Goal: Check status: Check status

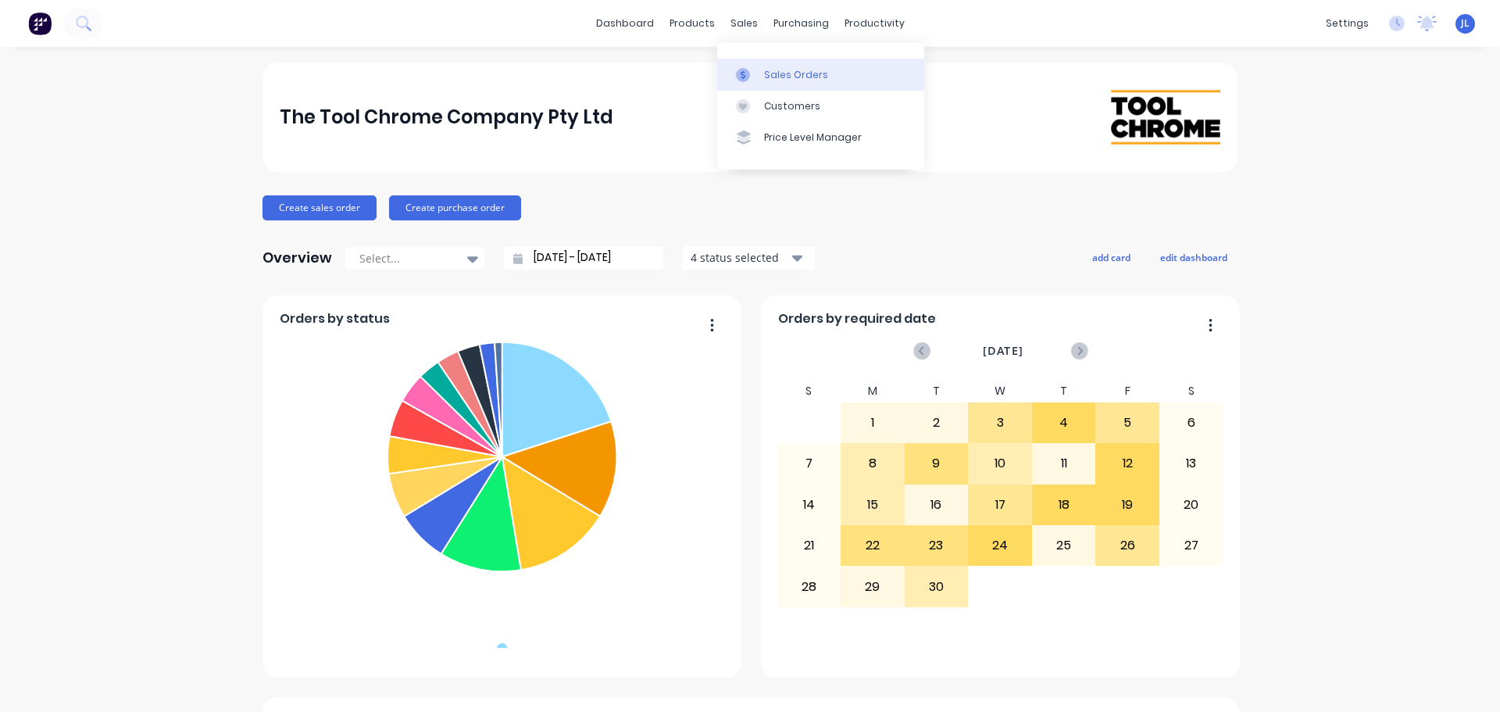
click at [772, 69] on div "Sales Orders" at bounding box center [796, 75] width 64 height 14
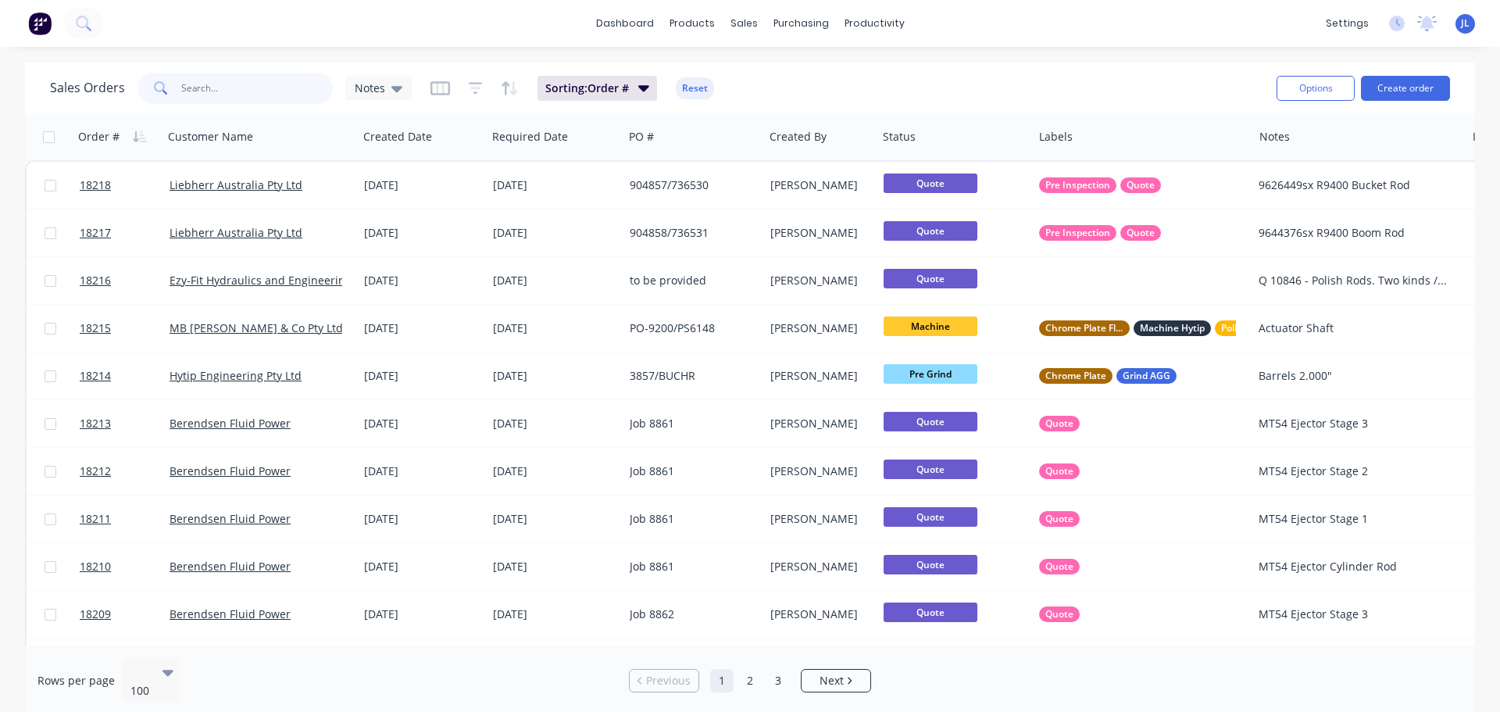
click at [259, 91] on input "text" at bounding box center [257, 88] width 152 height 31
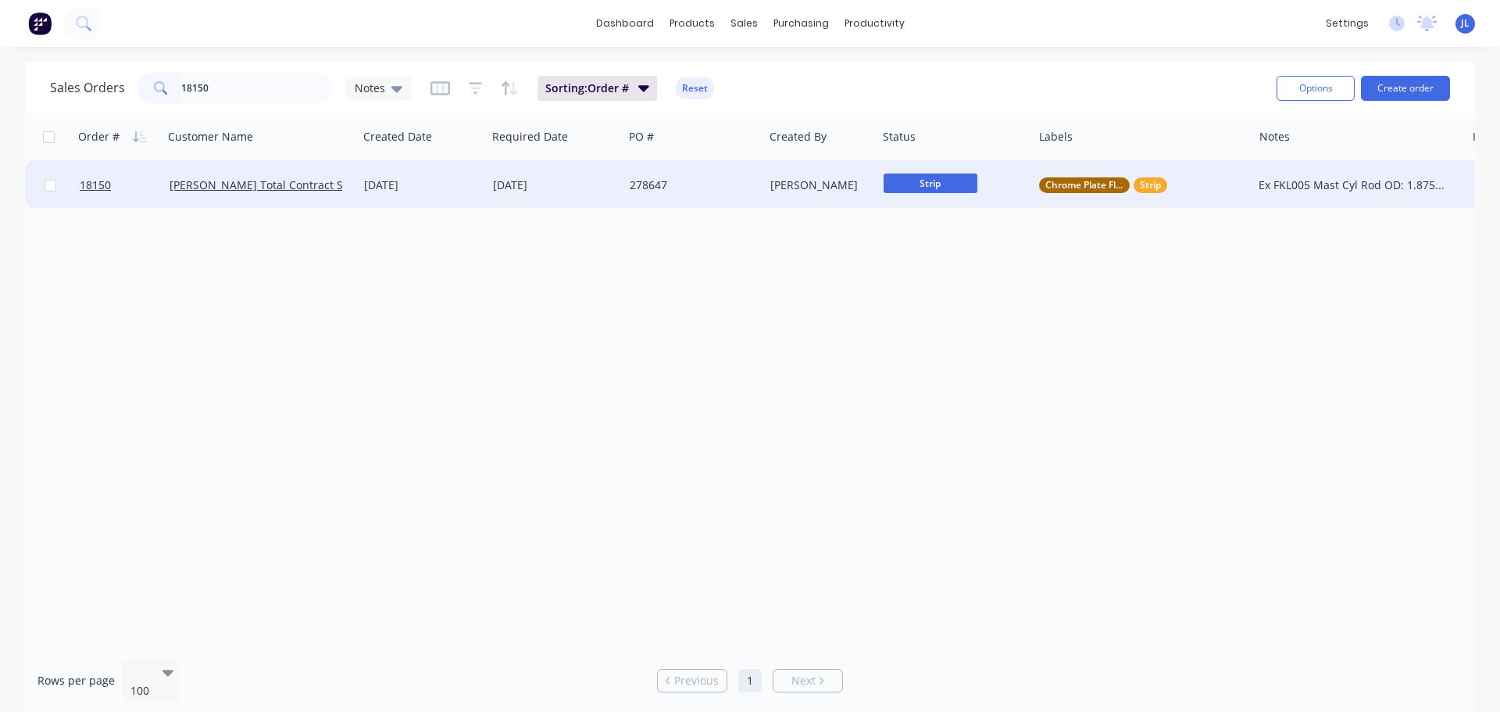
click at [904, 177] on span "Strip" at bounding box center [930, 183] width 94 height 20
click at [950, 434] on button "Pre Polish" at bounding box center [964, 435] width 162 height 29
click at [231, 98] on input "18150" at bounding box center [257, 88] width 152 height 31
click at [909, 186] on span "Strip" at bounding box center [930, 183] width 94 height 20
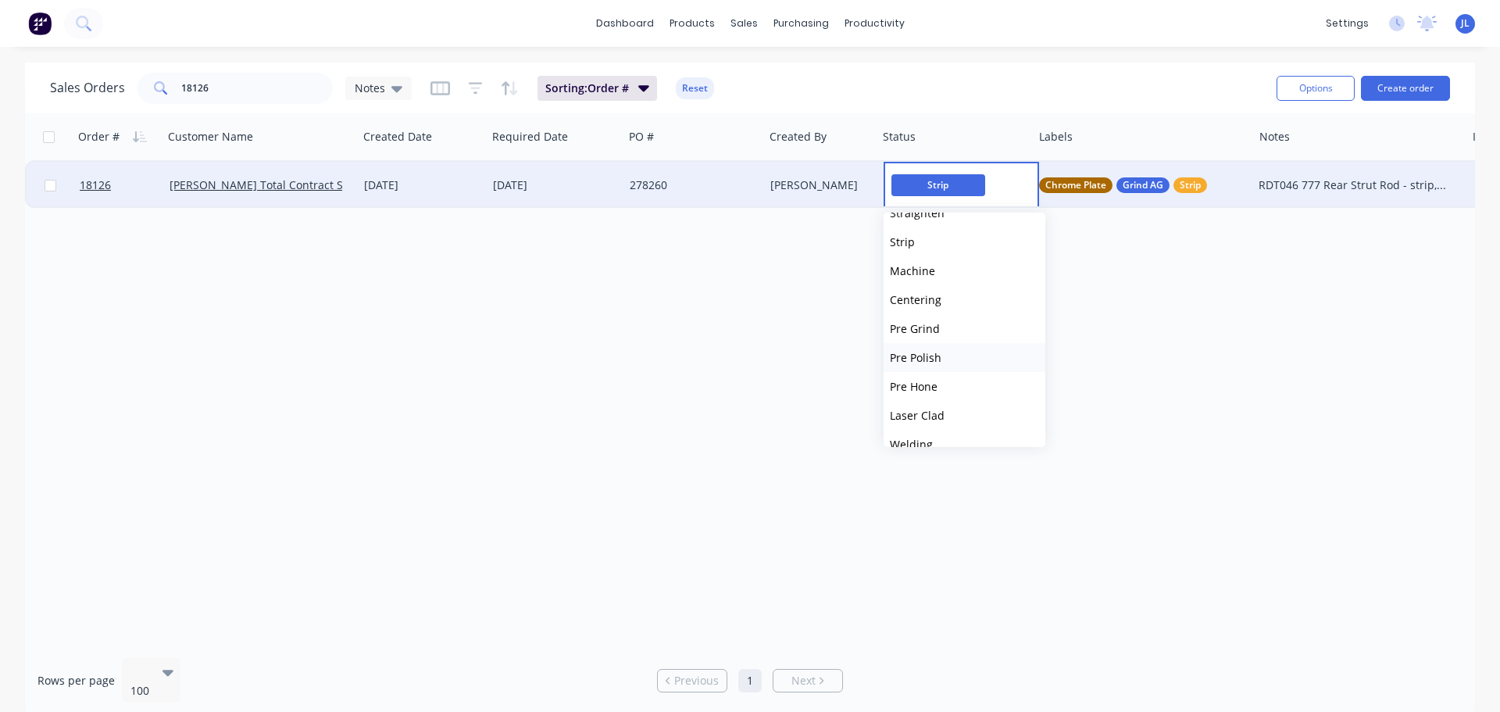
click at [945, 349] on button "Pre Polish" at bounding box center [964, 357] width 162 height 29
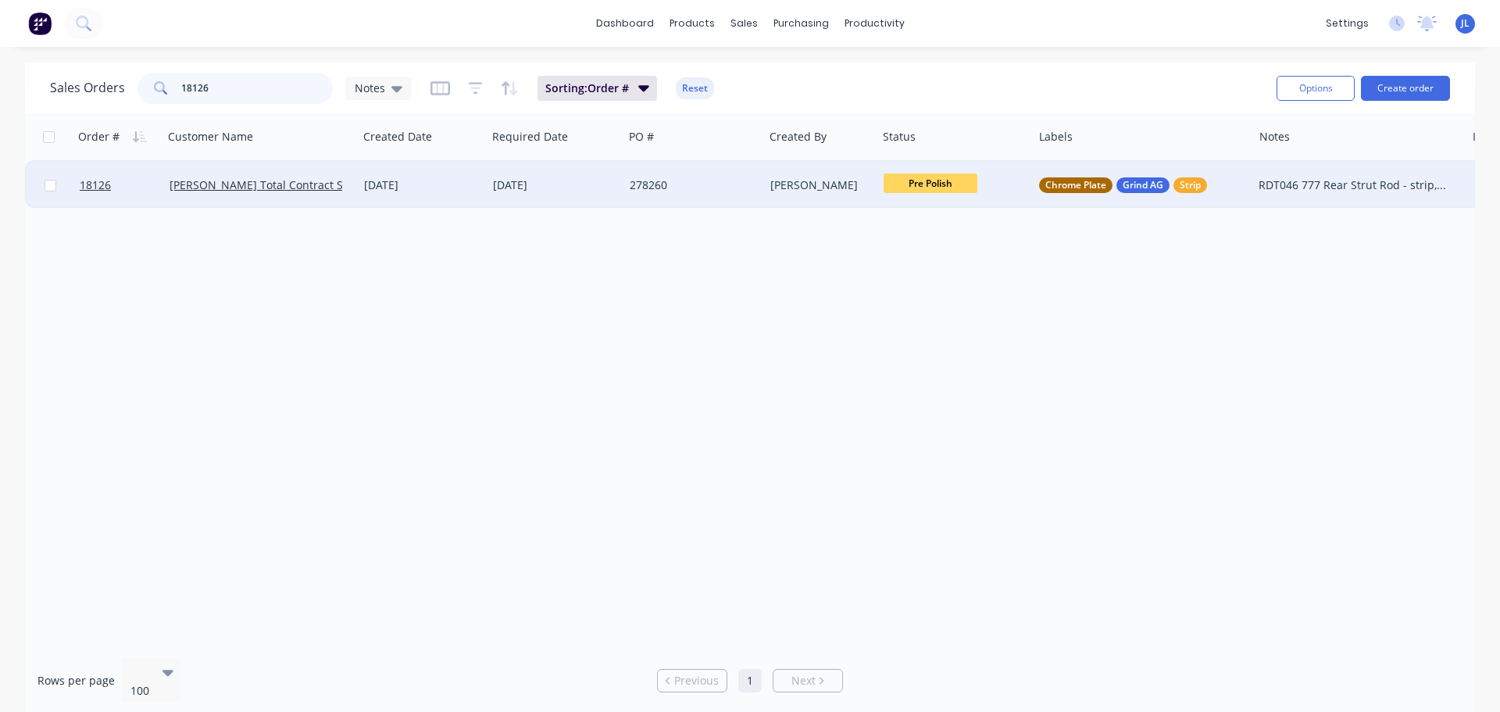
click at [212, 83] on input "18126" at bounding box center [257, 88] width 152 height 31
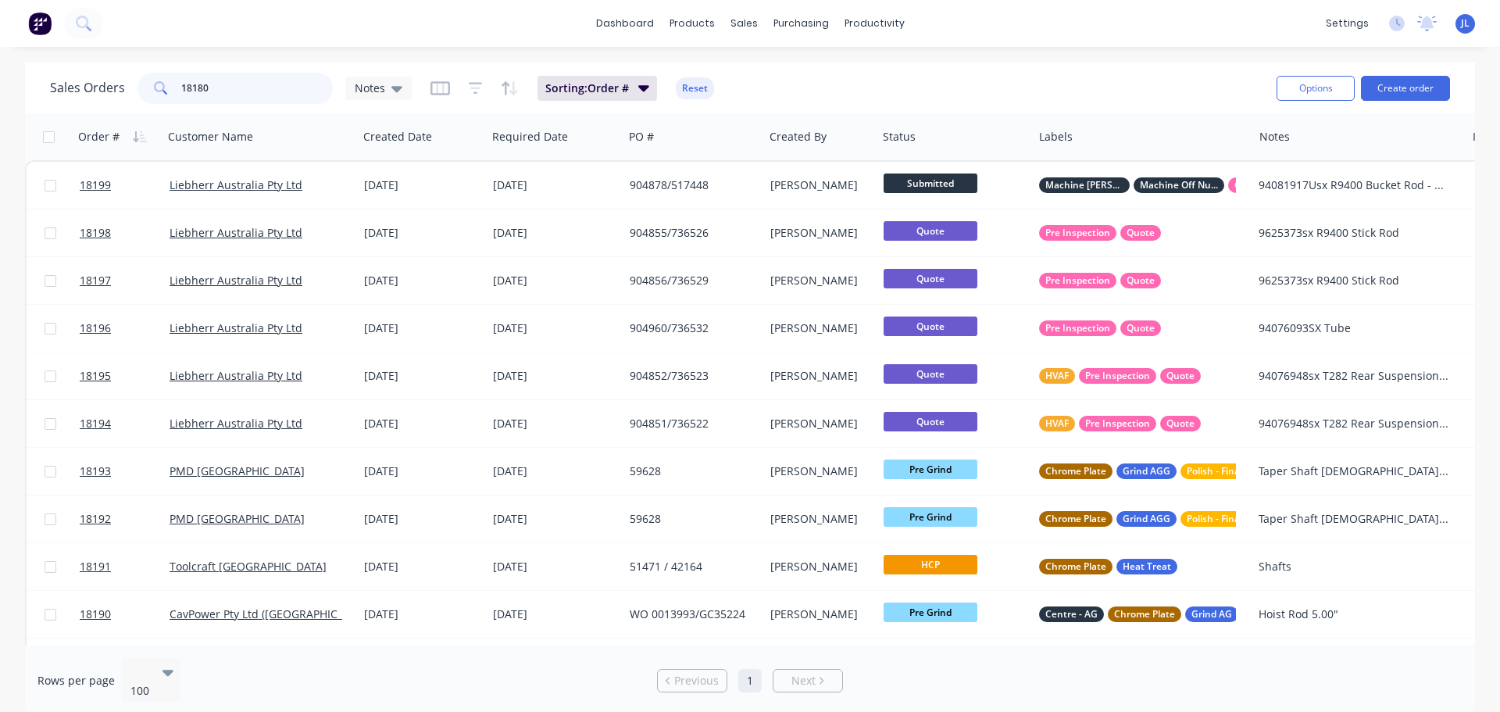
type input "18180"
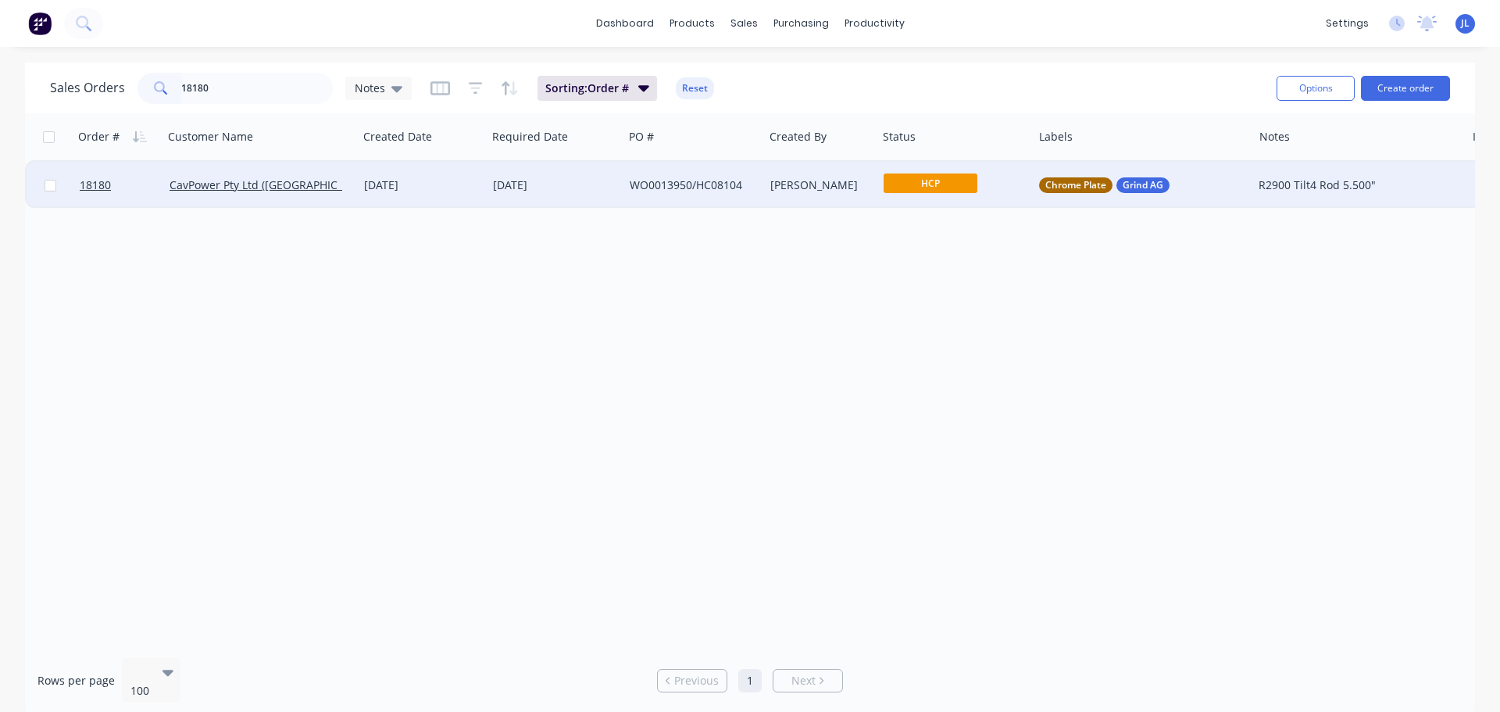
click at [936, 184] on span "HCP" at bounding box center [930, 183] width 94 height 20
click at [947, 424] on button "Final Grind" at bounding box center [964, 432] width 162 height 29
click at [236, 81] on input "18180" at bounding box center [257, 88] width 152 height 31
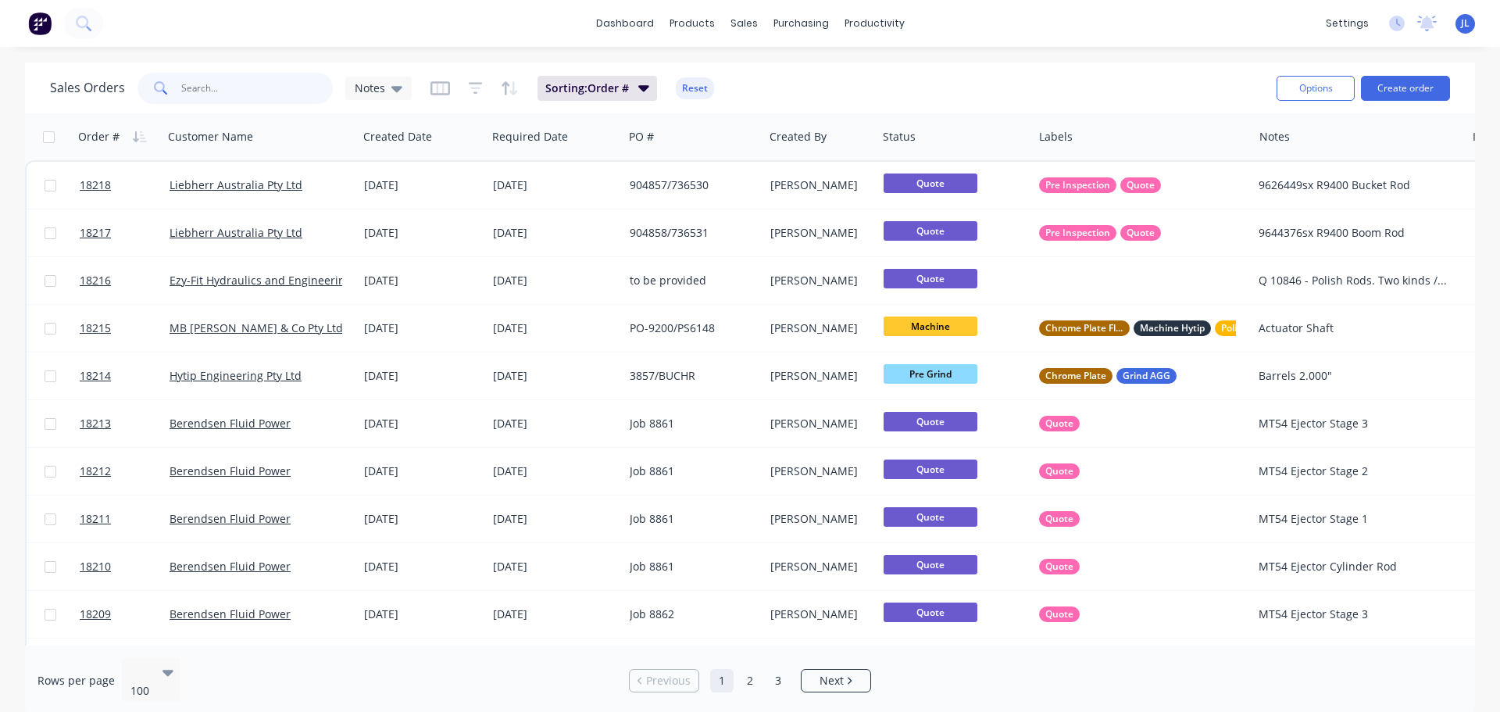
click at [226, 86] on input "text" at bounding box center [257, 88] width 152 height 31
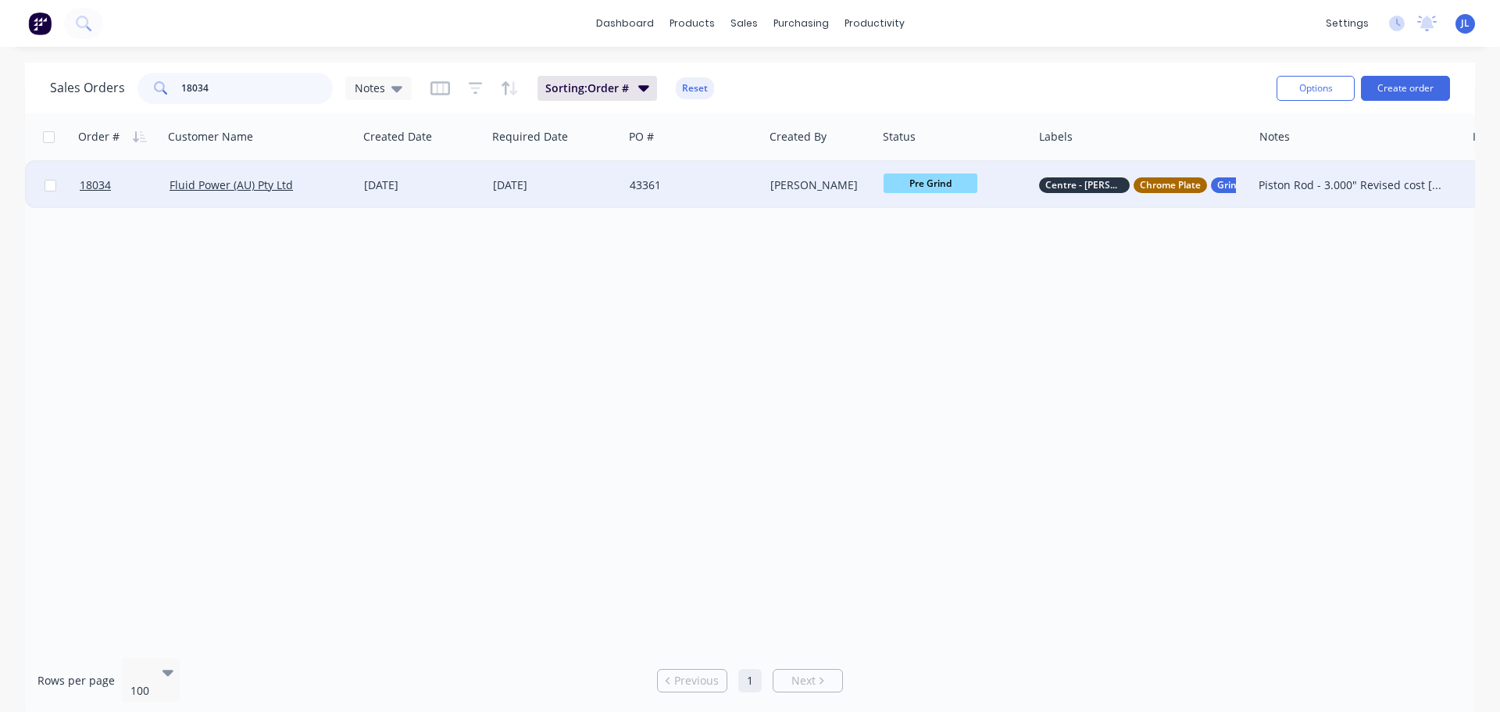
type input "18034"
click at [917, 184] on span "Pre Grind" at bounding box center [930, 183] width 94 height 20
click at [940, 389] on button "HCP" at bounding box center [964, 394] width 162 height 29
click at [929, 187] on span "HCP" at bounding box center [930, 183] width 94 height 20
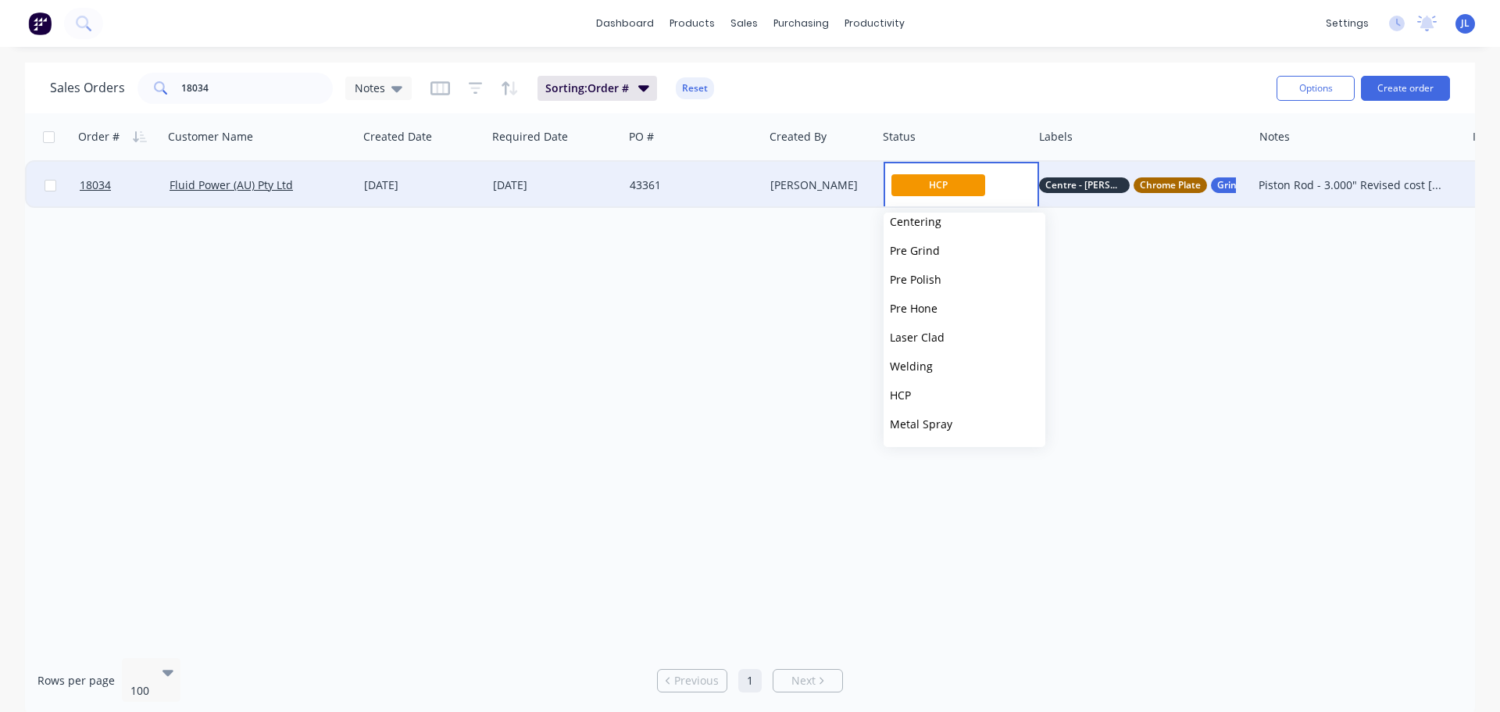
click at [640, 326] on div "Order # Customer Name Created Date Required Date PO # Created By Status Labels …" at bounding box center [750, 379] width 1450 height 532
